Goal: Communication & Community: Answer question/provide support

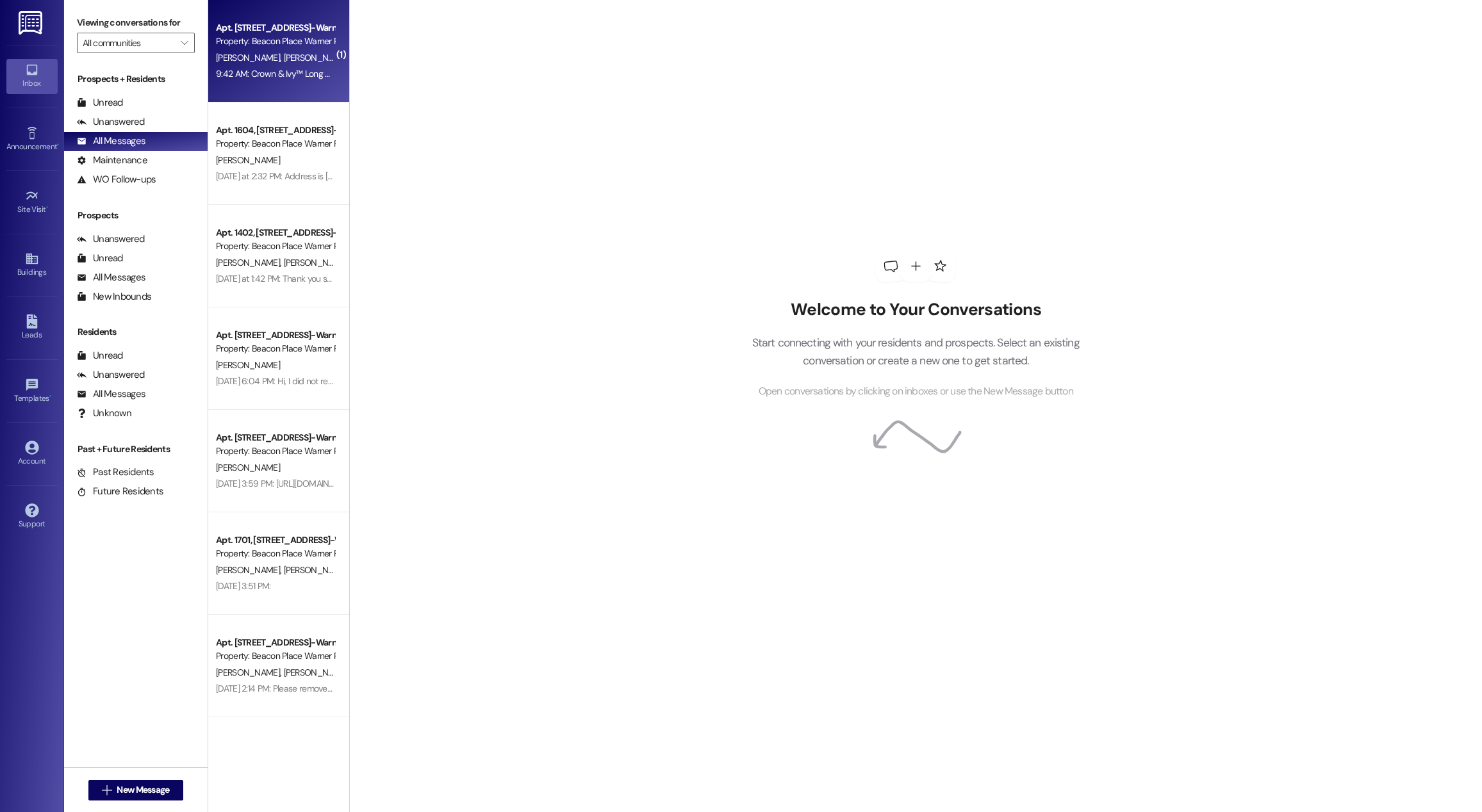
click at [232, 71] on div "9:42 AM: Crown & Ivy™ Long Sleeve Oxford Shirt | [PERSON_NAME] [URL][DOMAIN_NAM…" at bounding box center [383, 73] width 335 height 11
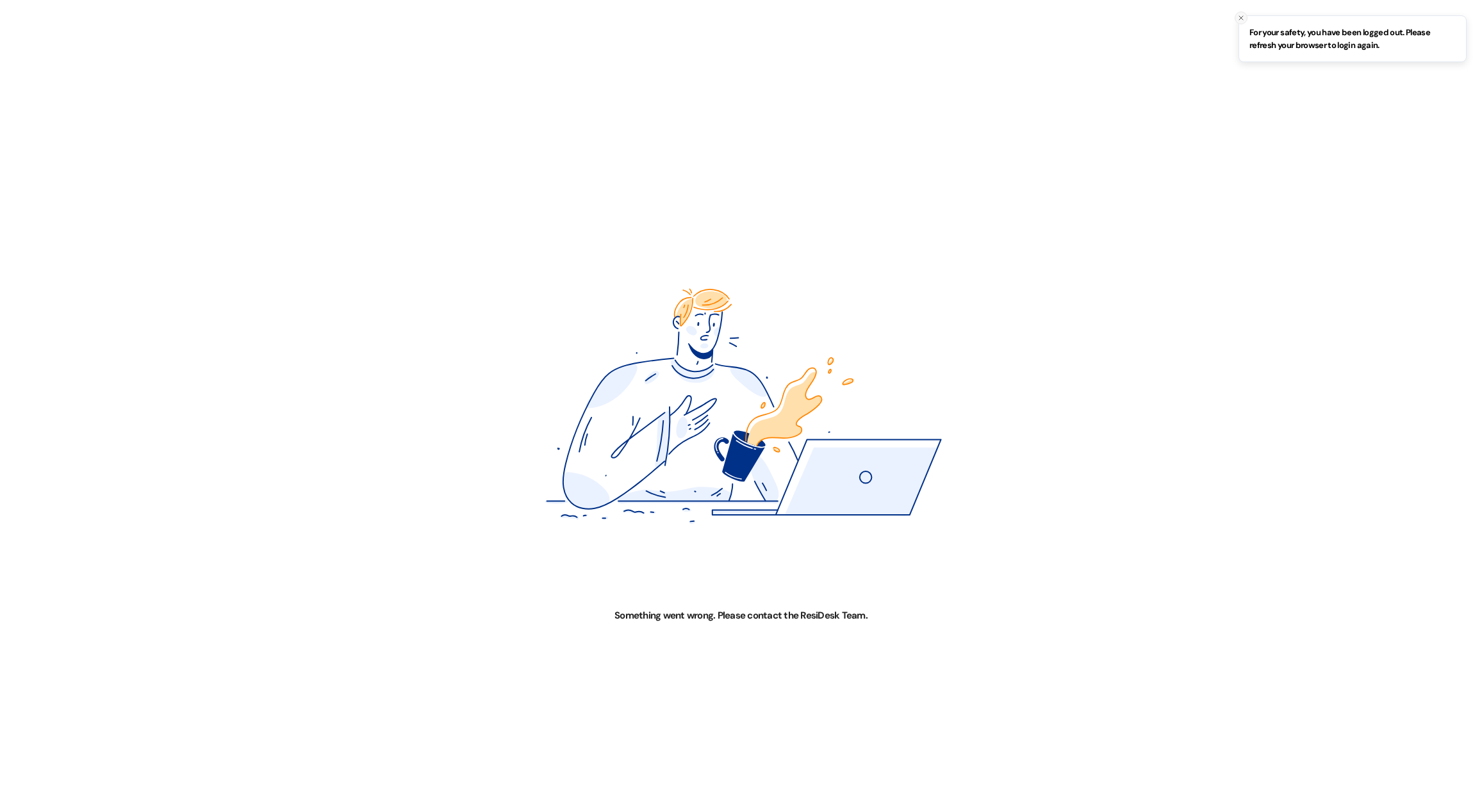
click at [1240, 18] on icon "Close toast" at bounding box center [1241, 18] width 8 height 8
click at [774, 580] on img at bounding box center [741, 406] width 741 height 406
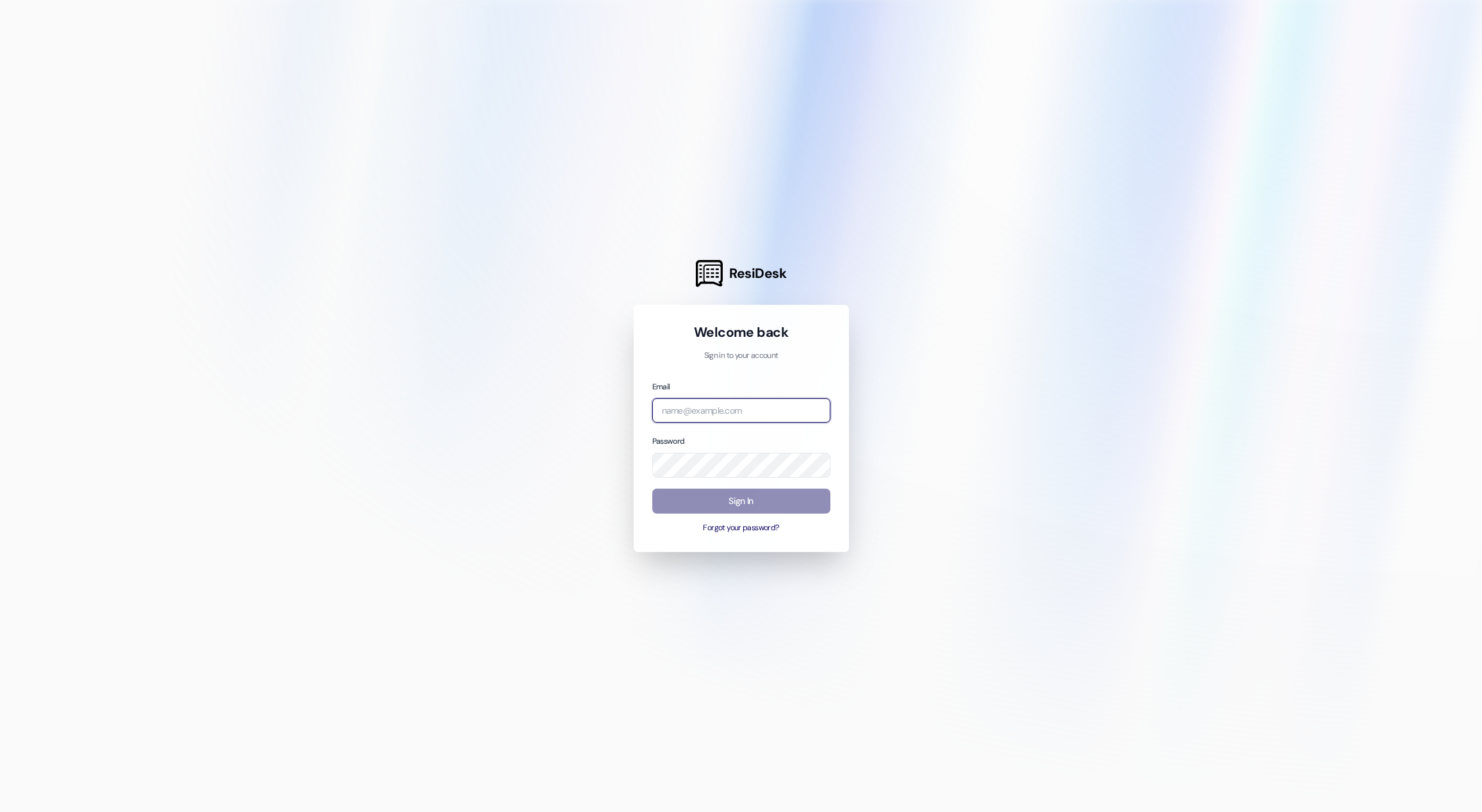
type input "[EMAIL_ADDRESS][DOMAIN_NAME]"
click at [769, 507] on button "Sign In" at bounding box center [741, 501] width 178 height 25
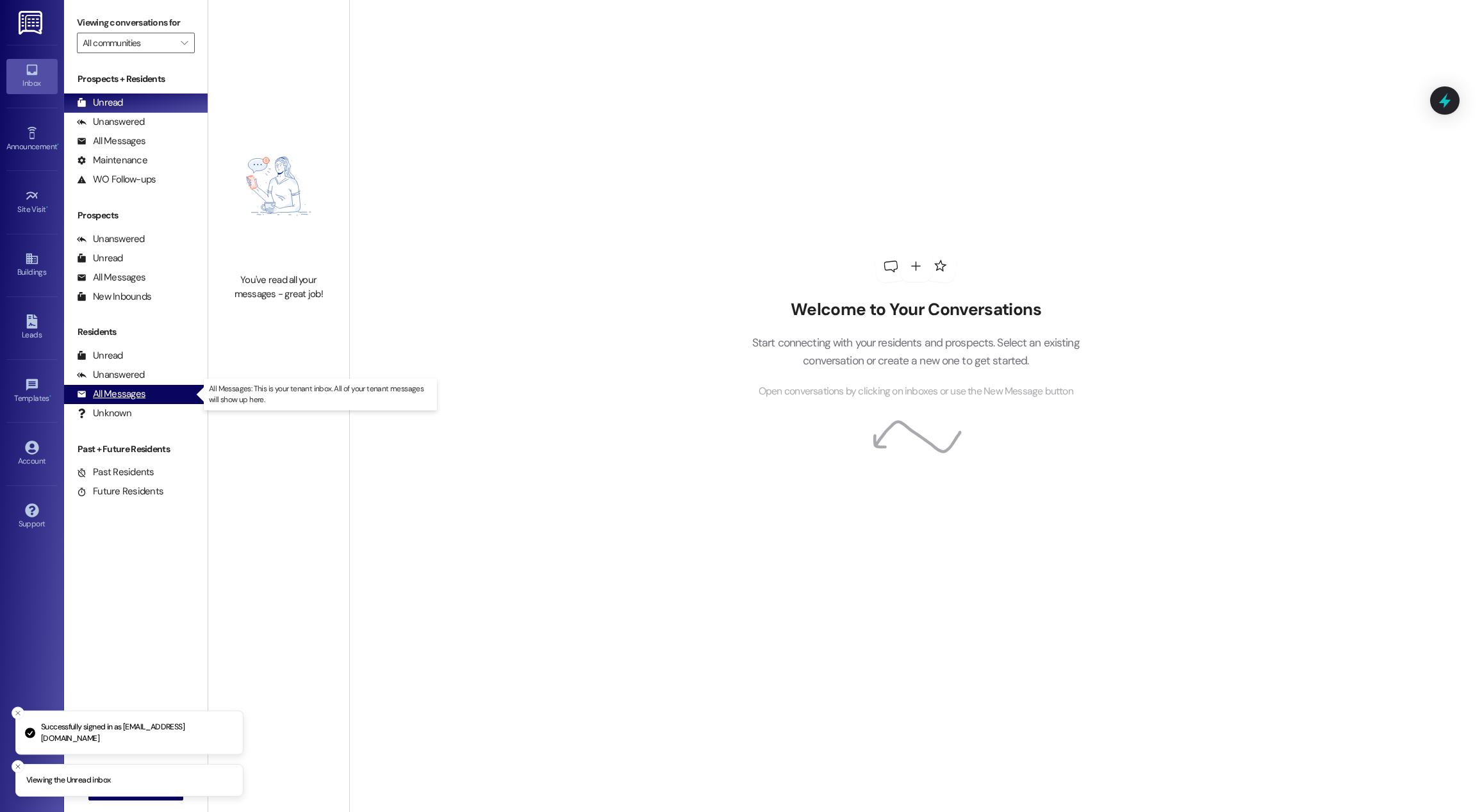
click at [129, 395] on div "All Messages" at bounding box center [111, 394] width 69 height 13
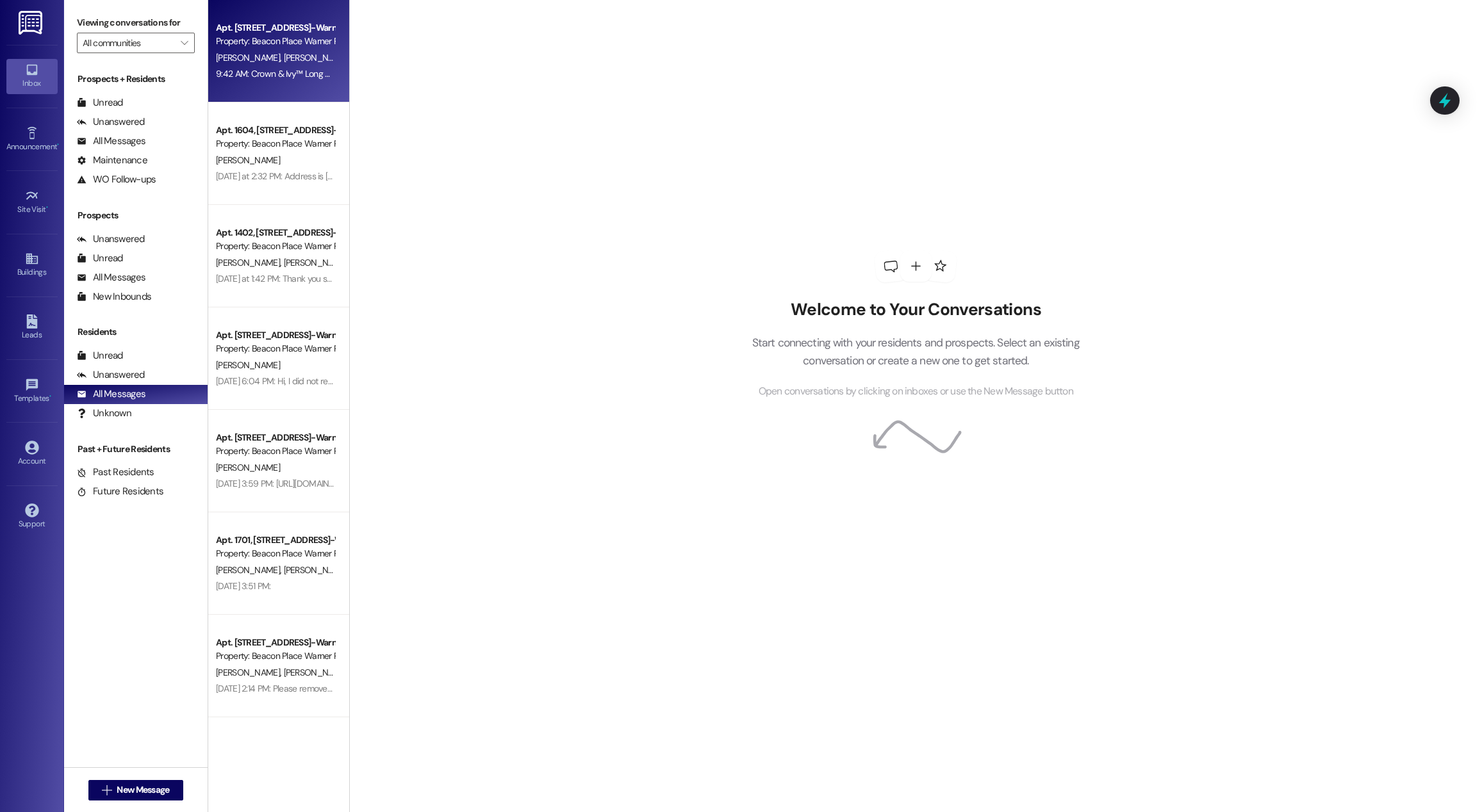
click at [313, 84] on div "Apt. 1601, 1600 Beacon Place-Warner Robins, LLC Property: Beacon Place Warner R…" at bounding box center [279, 51] width 141 height 102
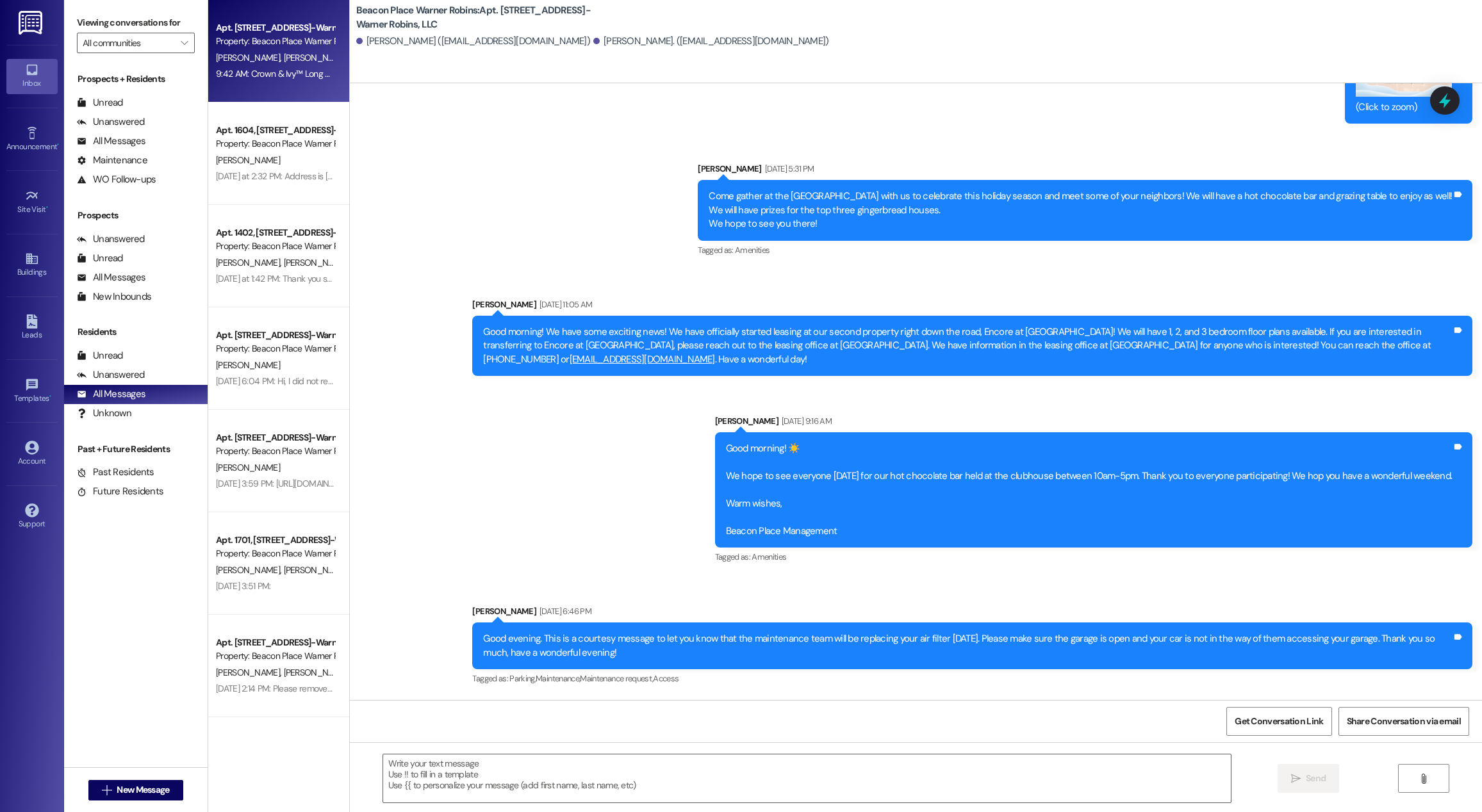
scroll to position [9546, 0]
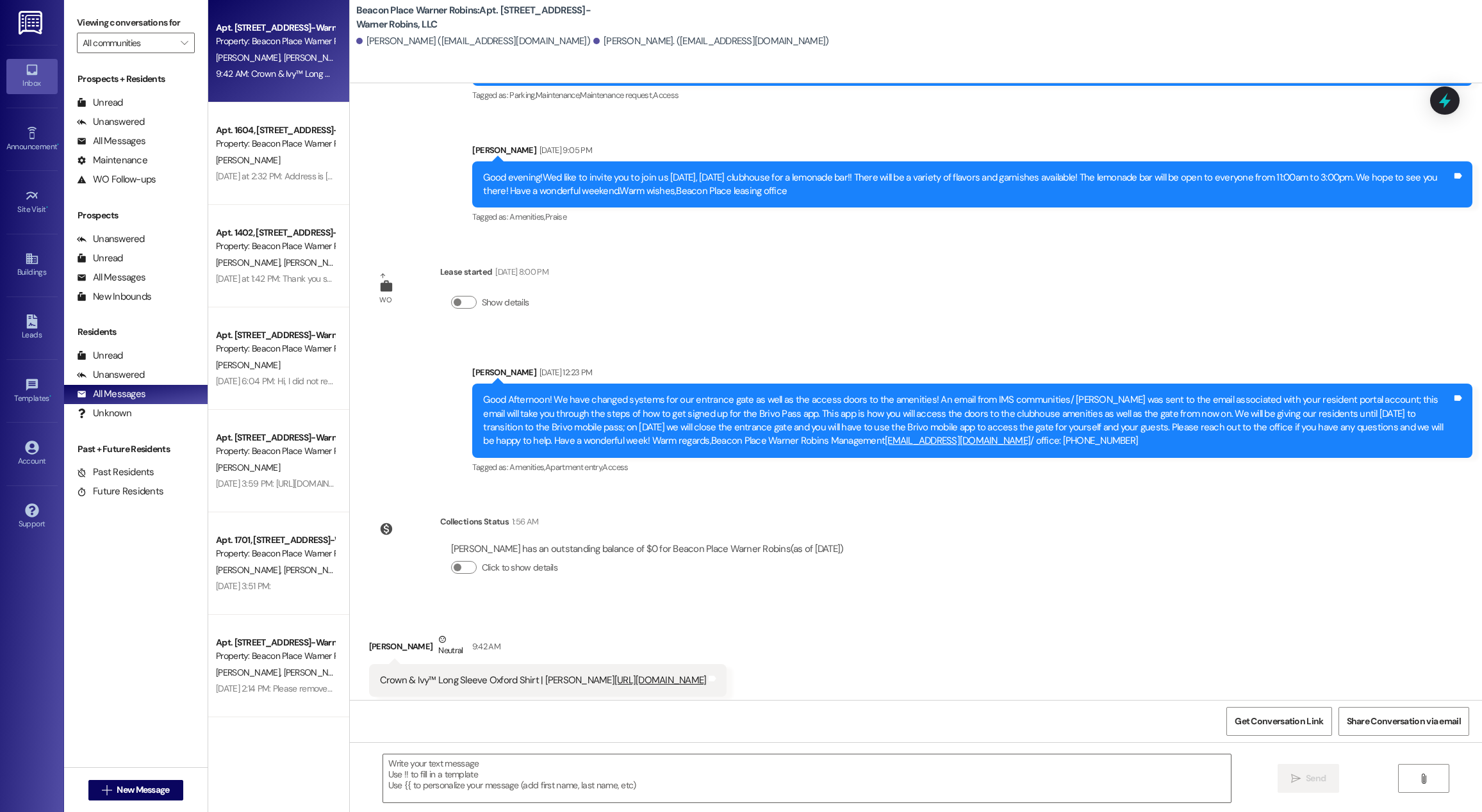
click at [615, 674] on link "https://share.google/DANGnZJr7S4aKISgt" at bounding box center [660, 680] width 92 height 13
